Goal: Information Seeking & Learning: Find specific fact

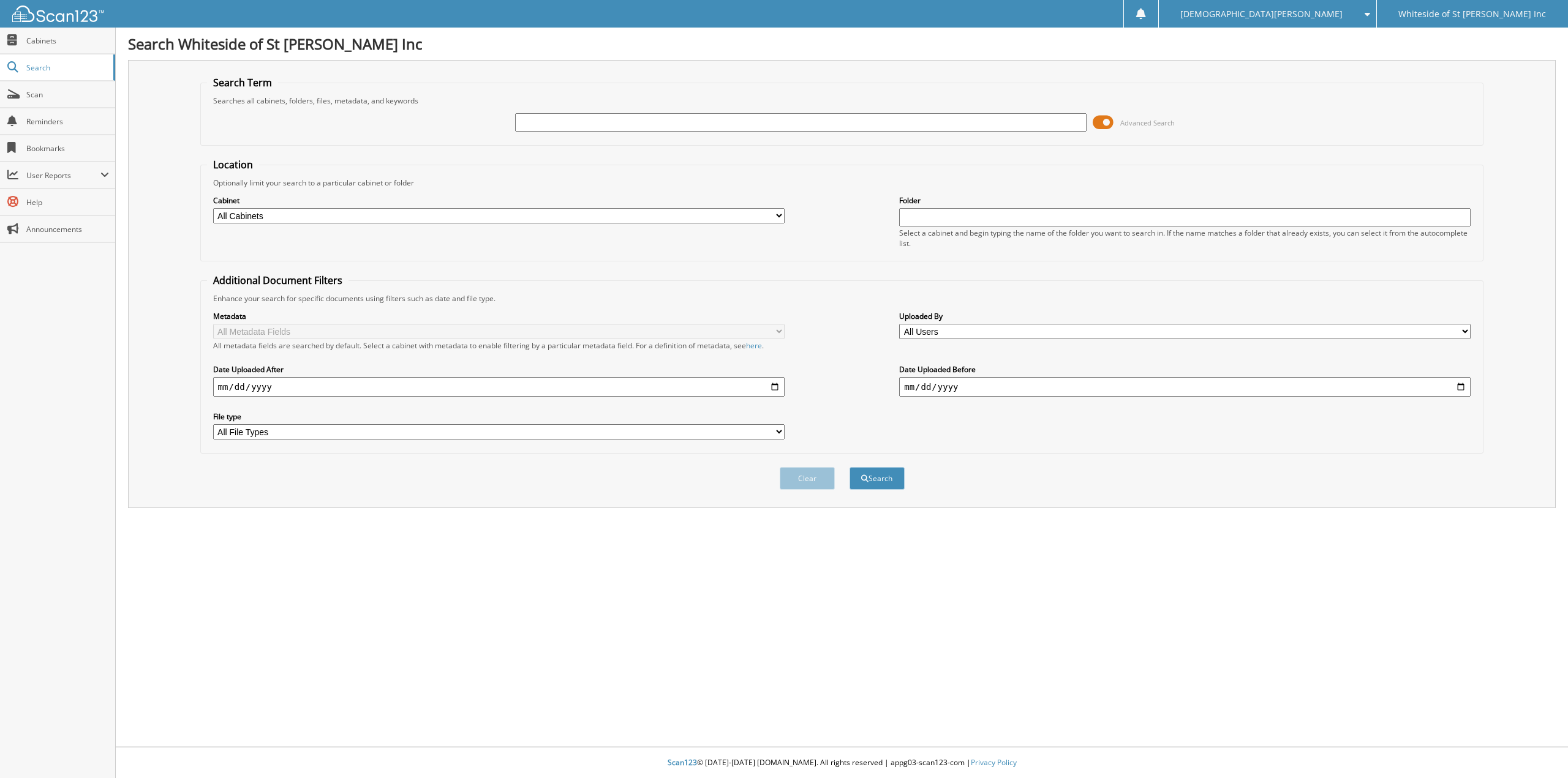
click at [545, 127] on input "text" at bounding box center [801, 123] width 571 height 18
type input "[PERSON_NAME]"
click at [850, 467] on button "Search" at bounding box center [877, 478] width 55 height 23
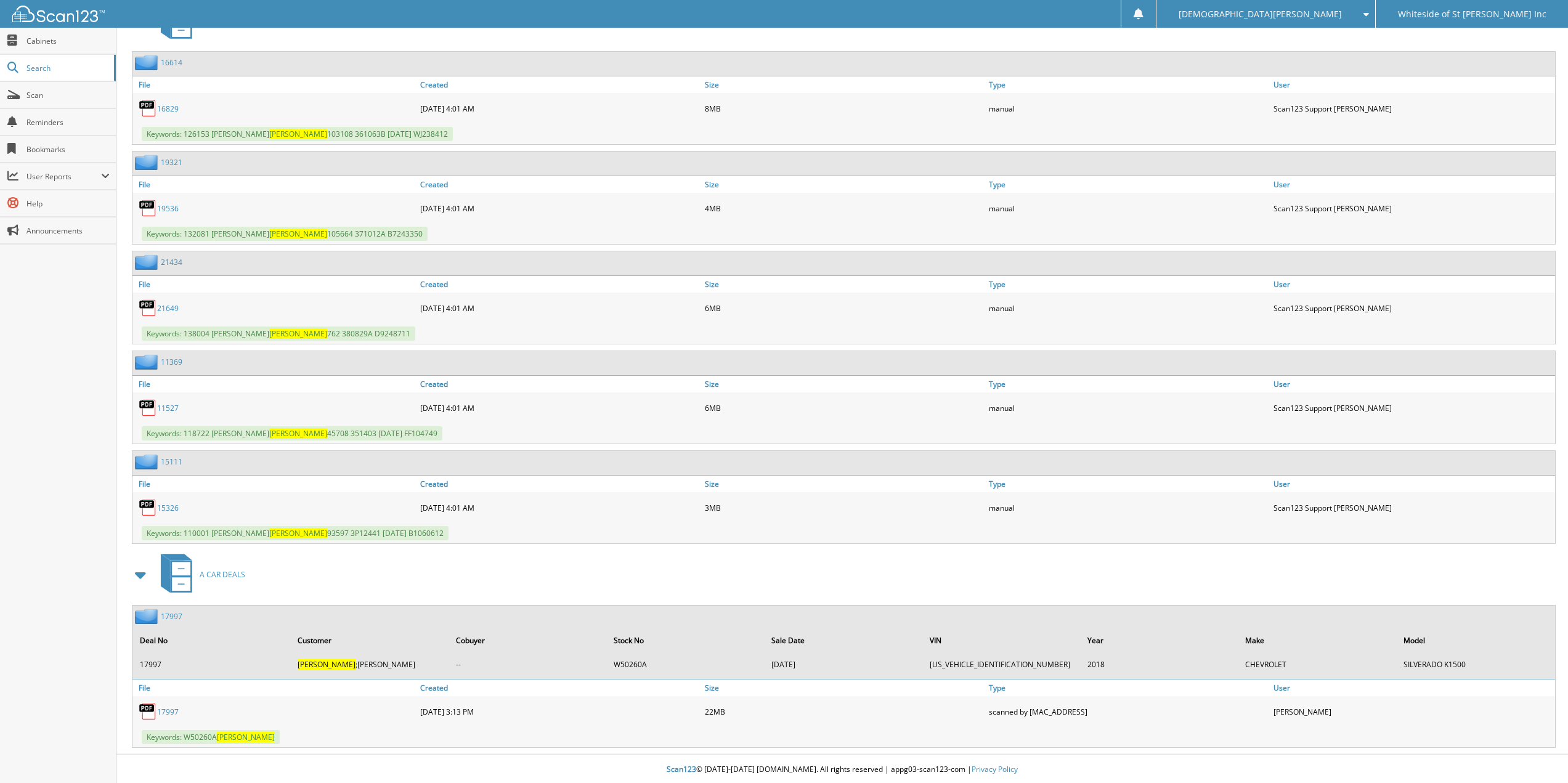
scroll to position [566, 0]
click at [173, 707] on link "17997" at bounding box center [167, 710] width 21 height 10
